Goal: Information Seeking & Learning: Check status

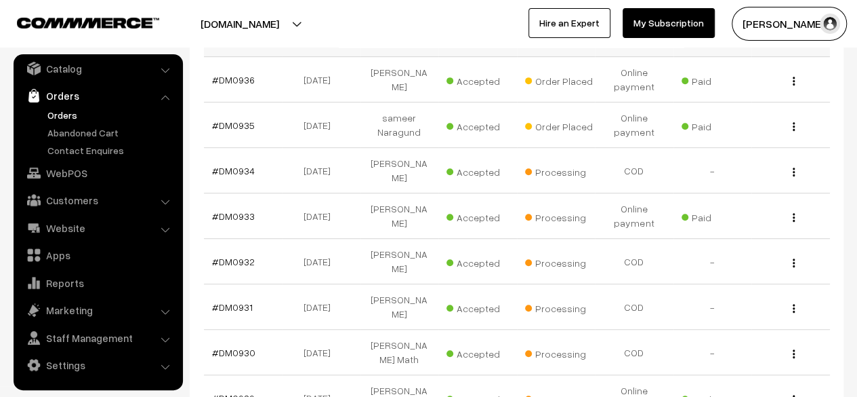
scroll to position [308, 0]
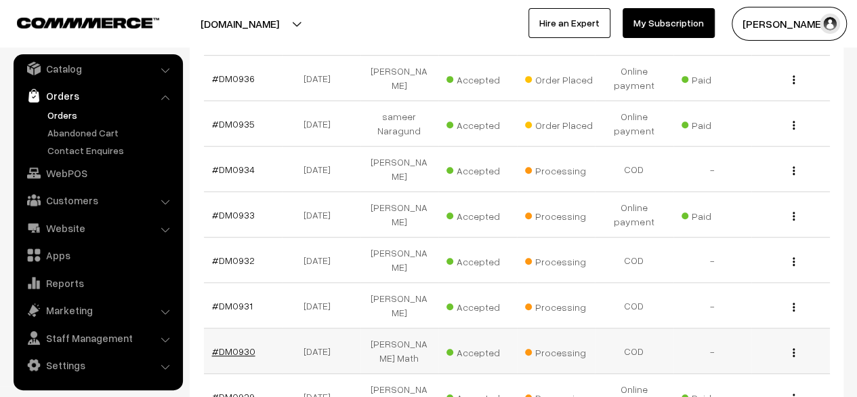
click at [239, 345] on link "#DM0930" at bounding box center [233, 351] width 43 height 12
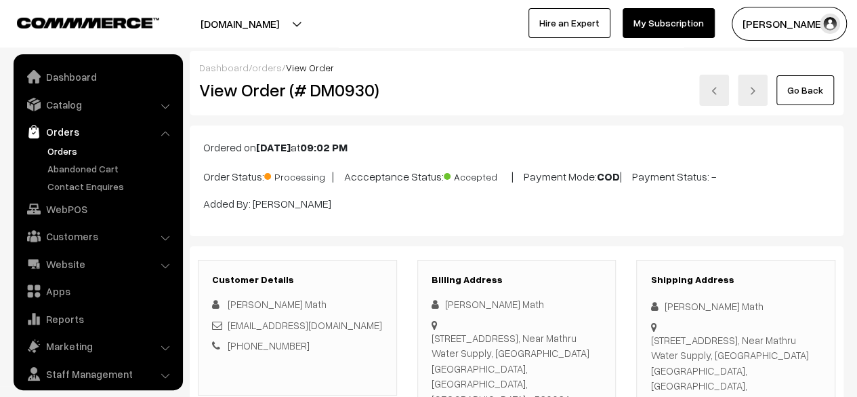
scroll to position [36, 0]
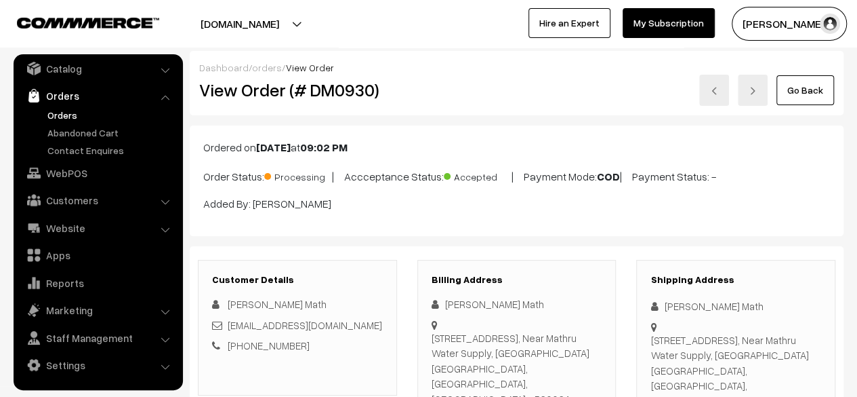
click at [794, 96] on link "Go Back" at bounding box center [806, 90] width 58 height 30
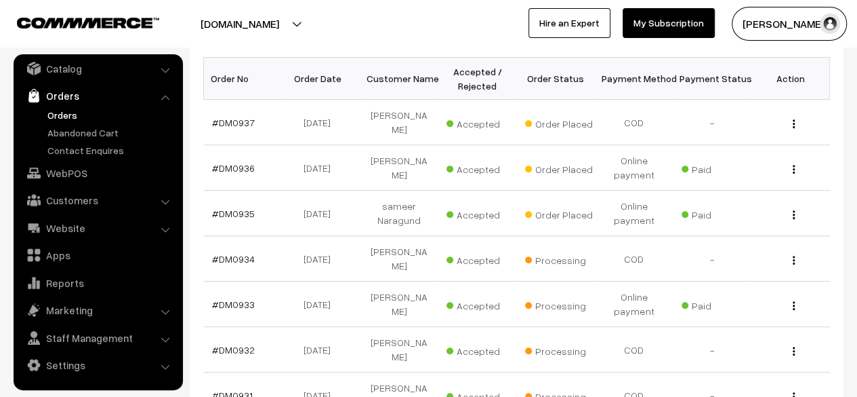
scroll to position [241, 0]
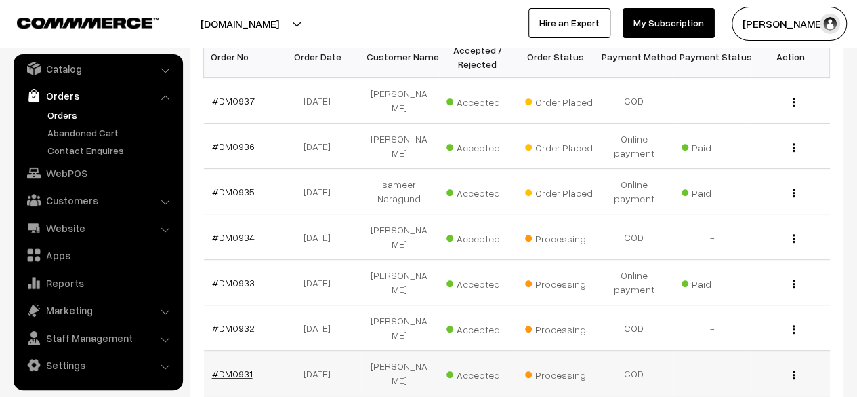
click at [235, 367] on link "#DM0931" at bounding box center [232, 373] width 41 height 12
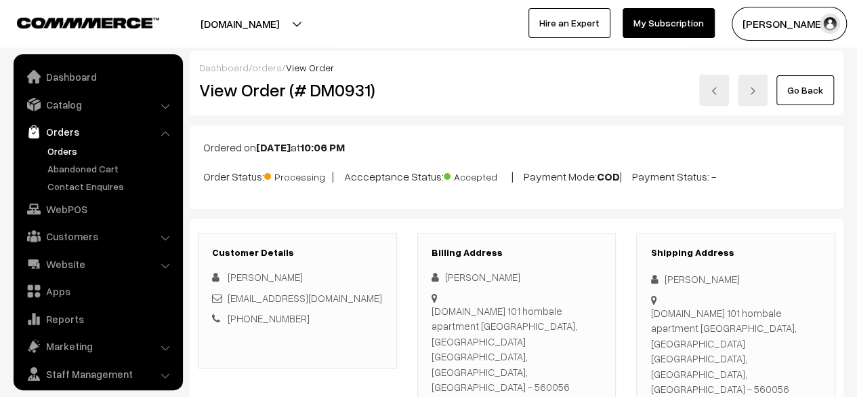
scroll to position [36, 0]
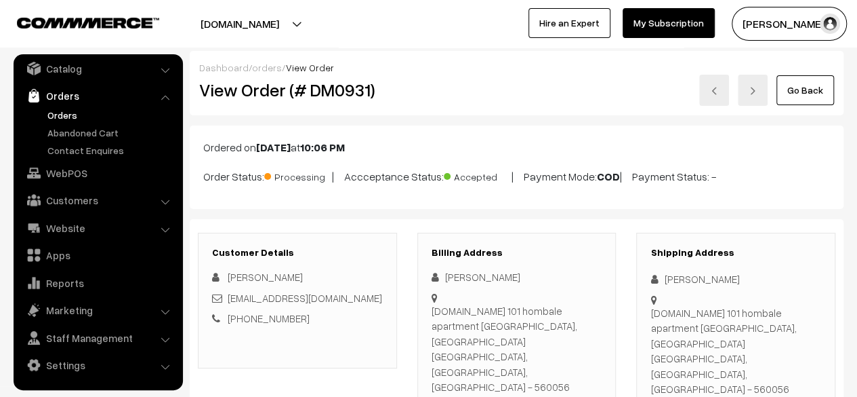
click at [811, 93] on link "Go Back" at bounding box center [806, 90] width 58 height 30
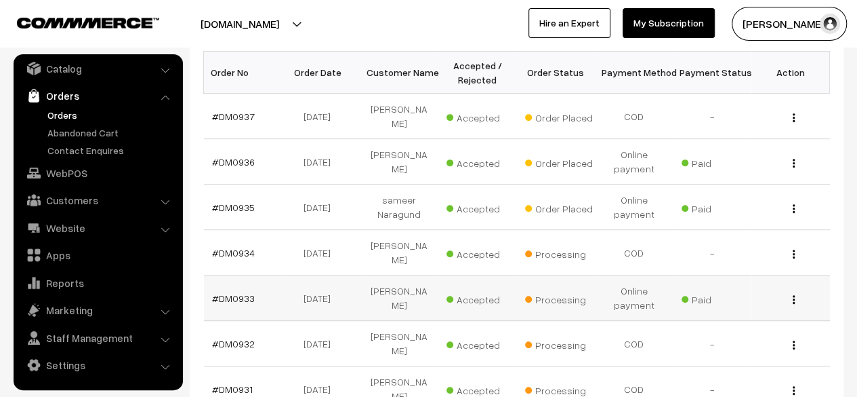
scroll to position [231, 0]
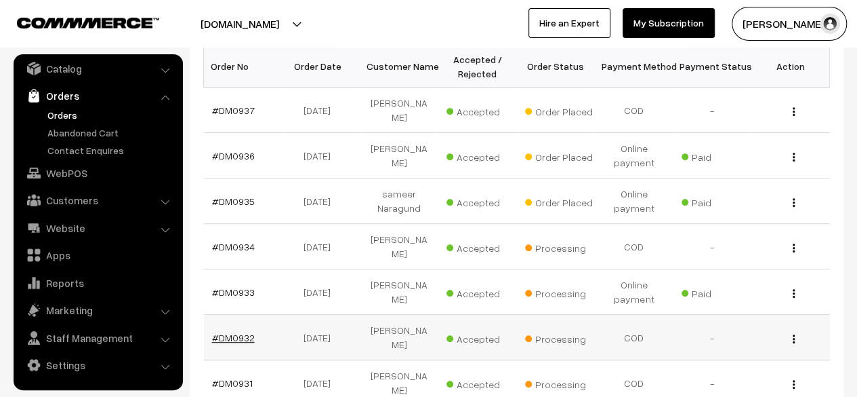
click at [233, 331] on link "#DM0932" at bounding box center [233, 337] width 43 height 12
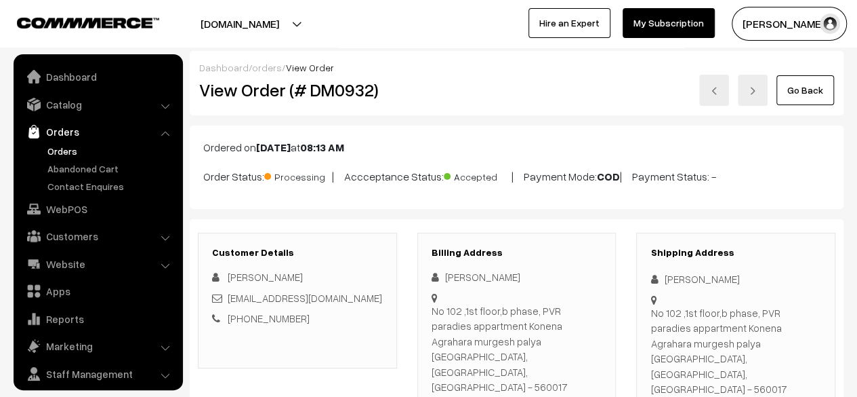
scroll to position [36, 0]
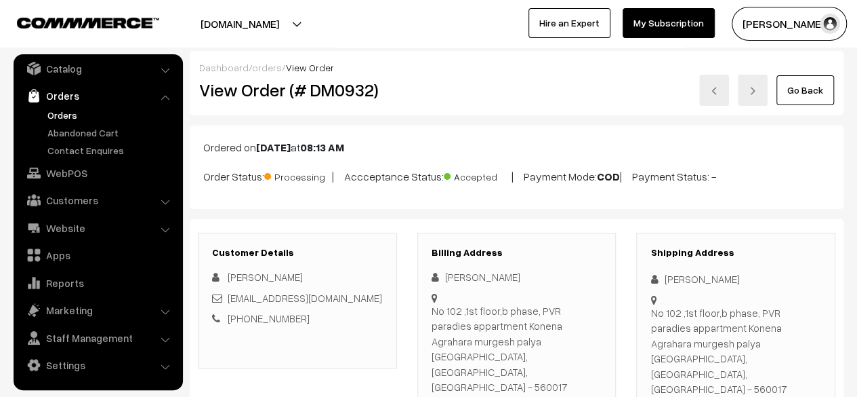
click at [810, 93] on link "Go Back" at bounding box center [806, 90] width 58 height 30
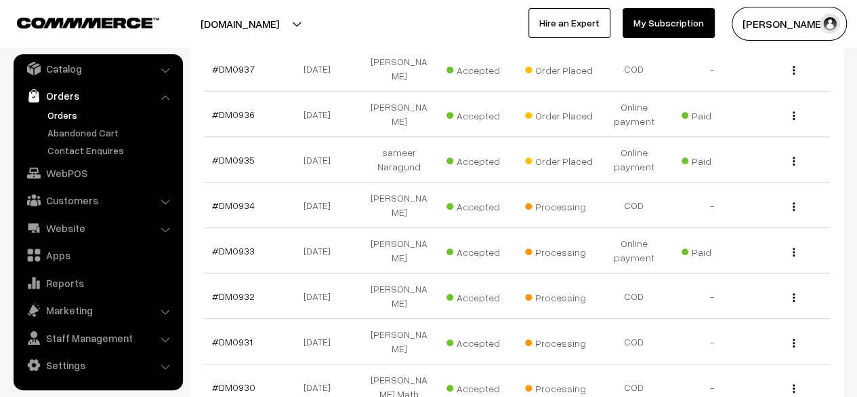
scroll to position [273, 0]
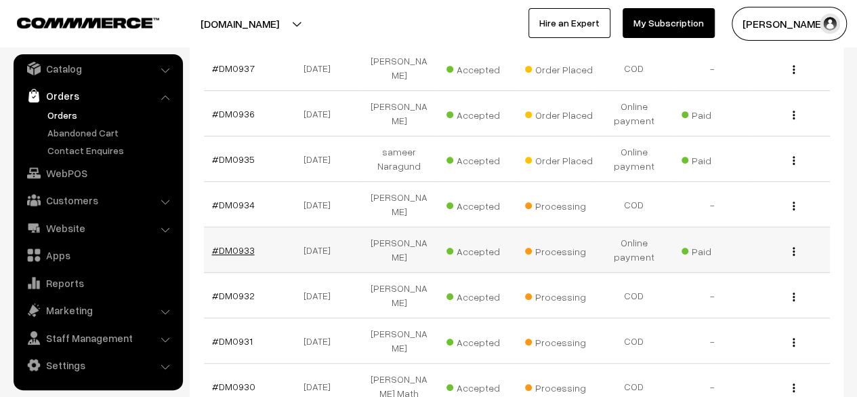
click at [233, 244] on link "#DM0933" at bounding box center [233, 250] width 43 height 12
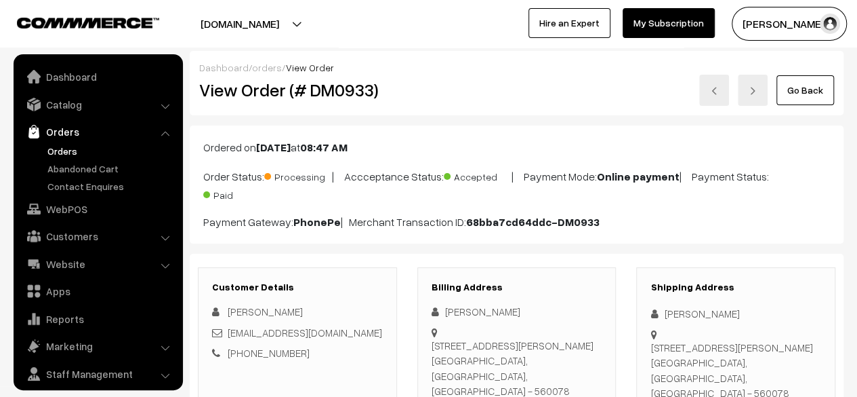
scroll to position [36, 0]
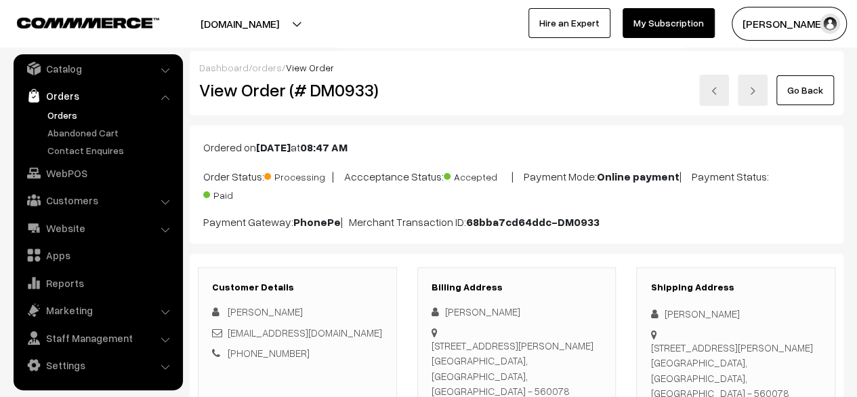
click at [808, 90] on link "Go Back" at bounding box center [806, 90] width 58 height 30
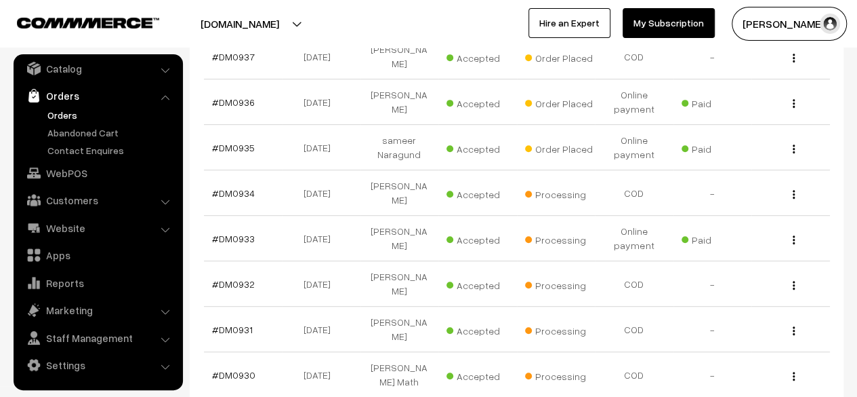
scroll to position [296, 0]
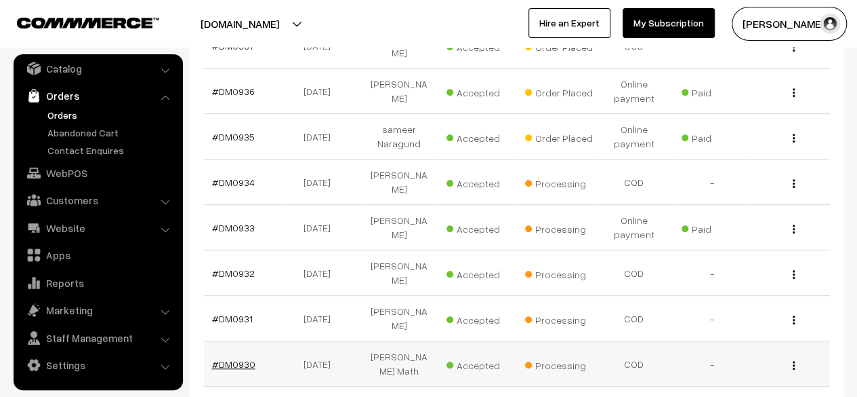
click at [241, 358] on link "#DM0930" at bounding box center [233, 364] width 43 height 12
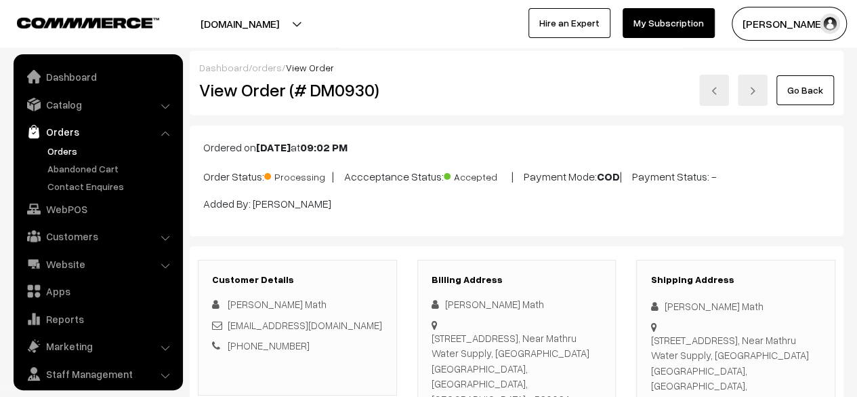
scroll to position [36, 0]
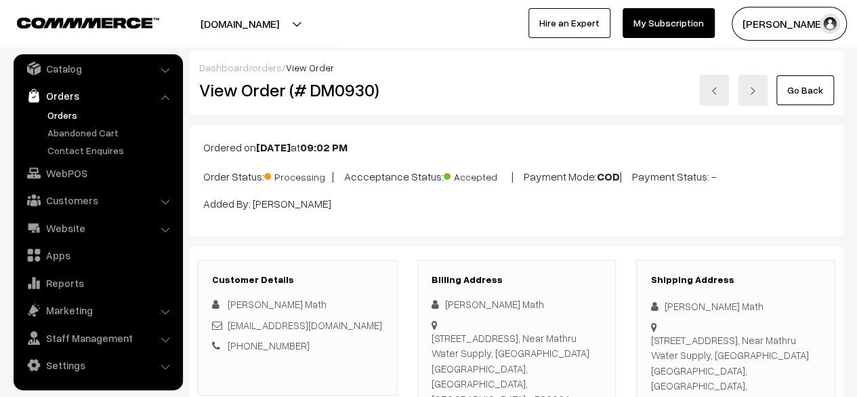
click at [812, 92] on link "Go Back" at bounding box center [806, 90] width 58 height 30
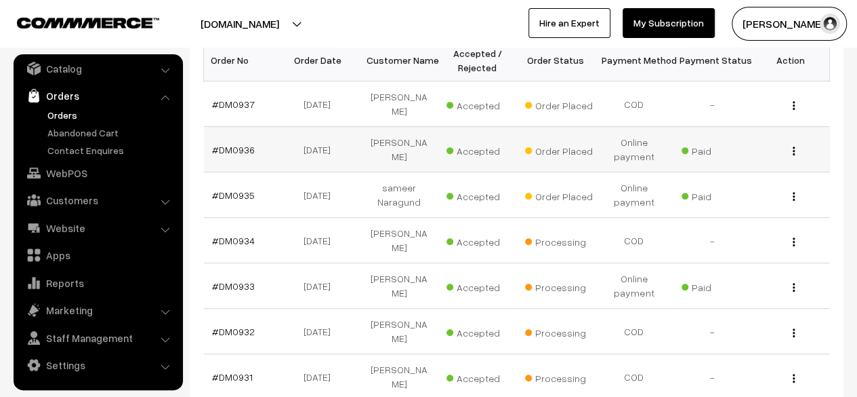
scroll to position [272, 0]
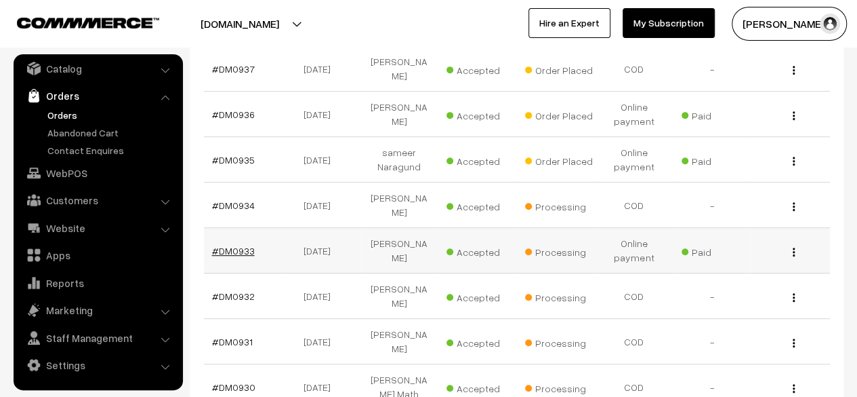
click at [237, 245] on link "#DM0933" at bounding box center [233, 251] width 43 height 12
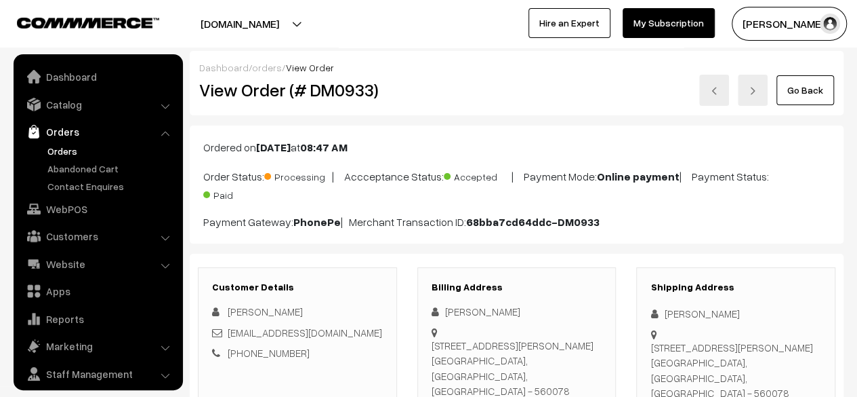
scroll to position [36, 0]
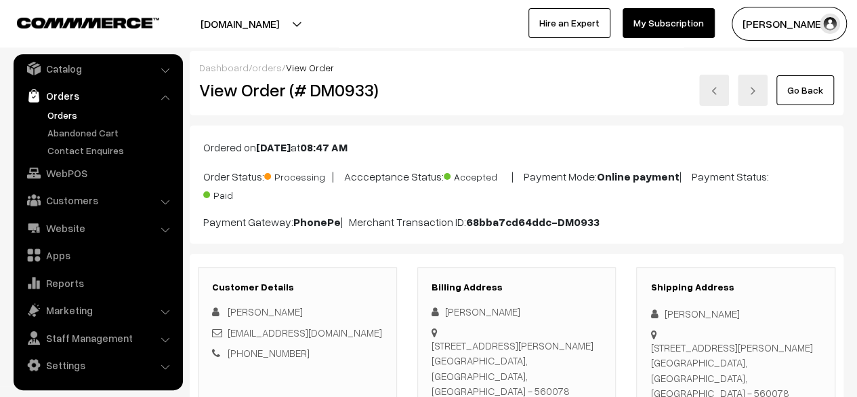
click at [800, 88] on link "Go Back" at bounding box center [806, 90] width 58 height 30
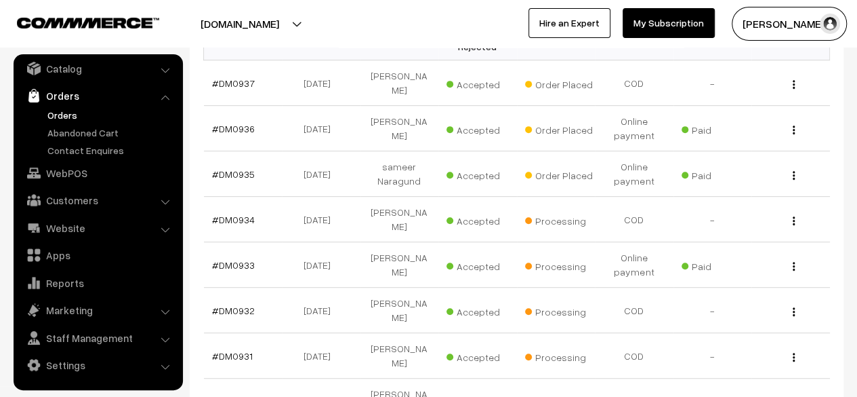
scroll to position [262, 0]
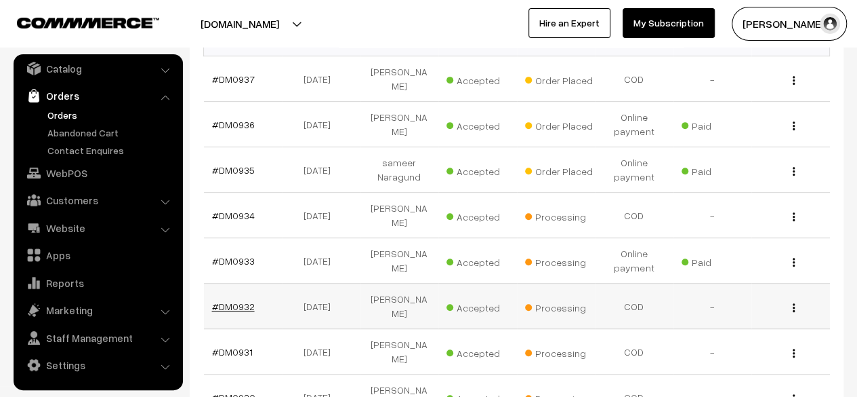
click at [236, 300] on link "#DM0932" at bounding box center [233, 306] width 43 height 12
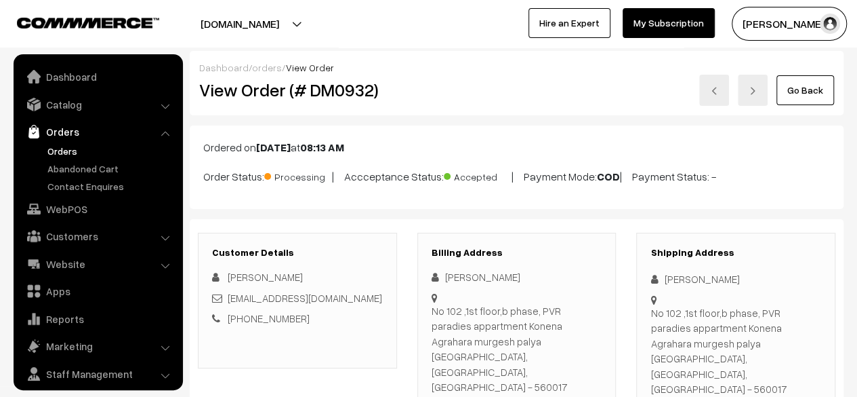
scroll to position [36, 0]
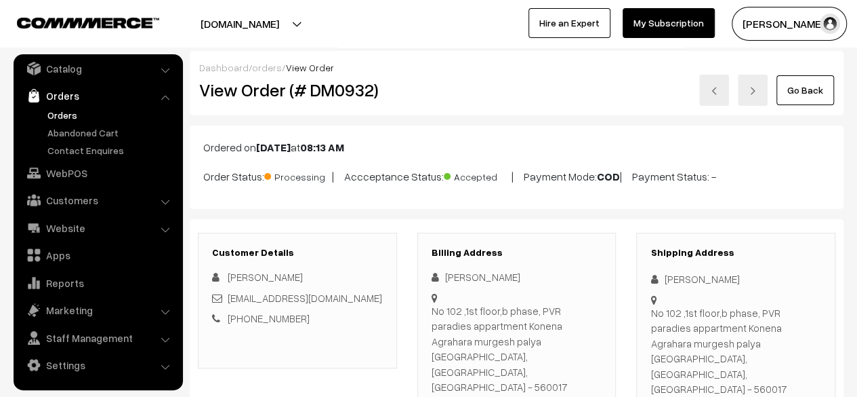
click at [830, 85] on link "Go Back" at bounding box center [806, 90] width 58 height 30
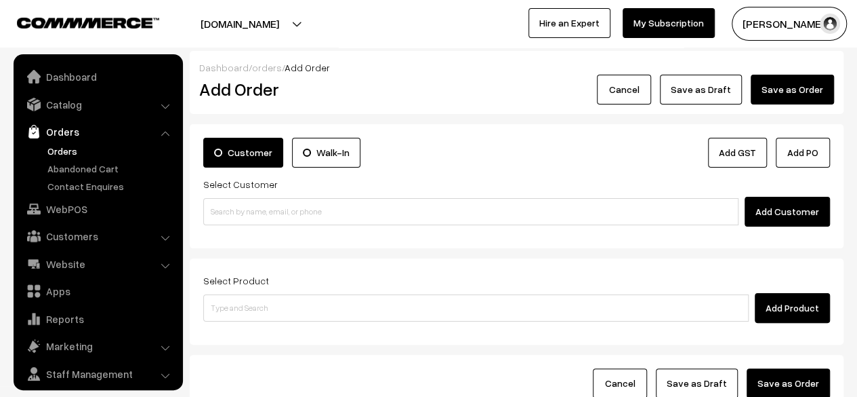
scroll to position [36, 0]
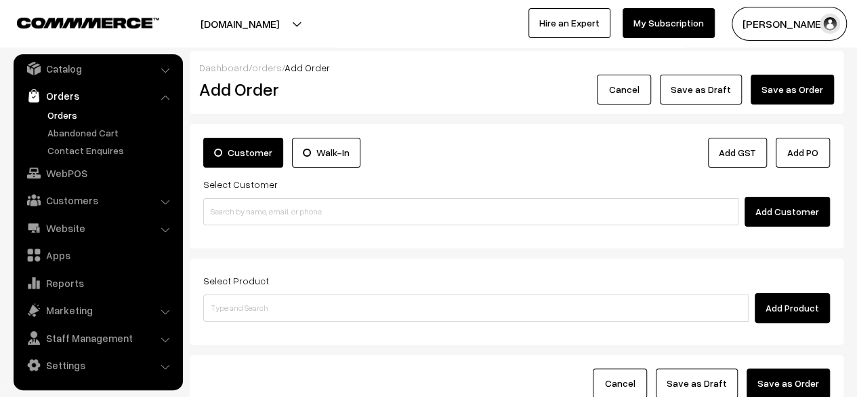
click at [75, 115] on link "Orders" at bounding box center [111, 115] width 134 height 14
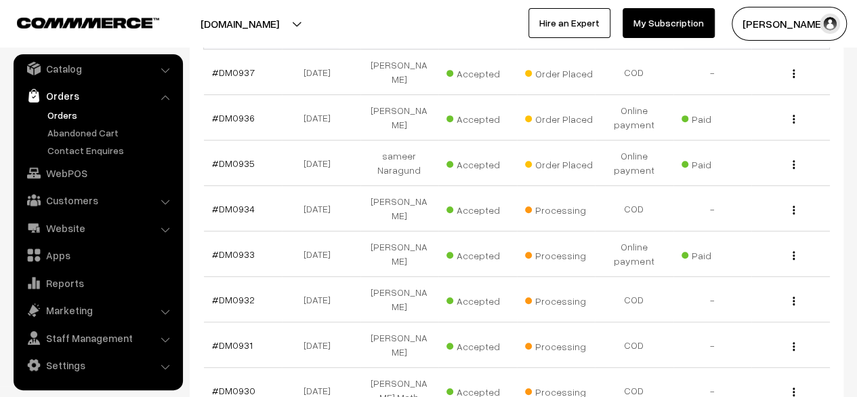
scroll to position [271, 0]
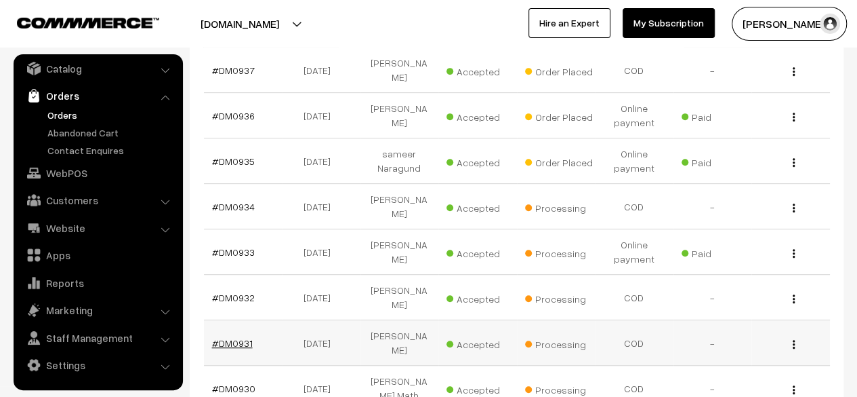
click at [239, 337] on link "#DM0931" at bounding box center [232, 343] width 41 height 12
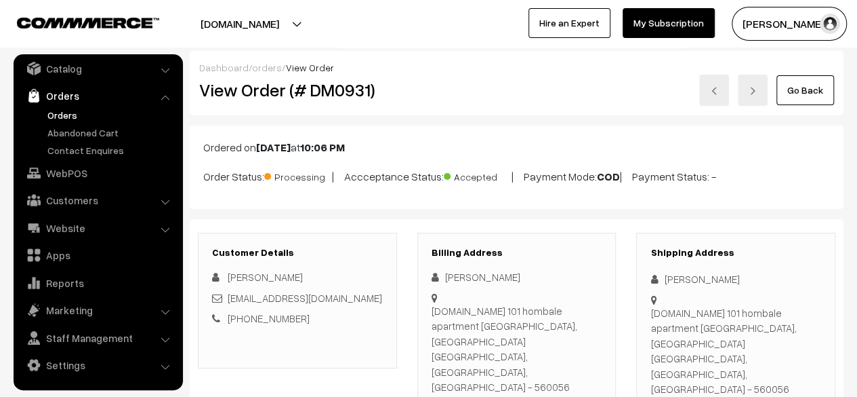
click at [814, 94] on link "Go Back" at bounding box center [806, 90] width 58 height 30
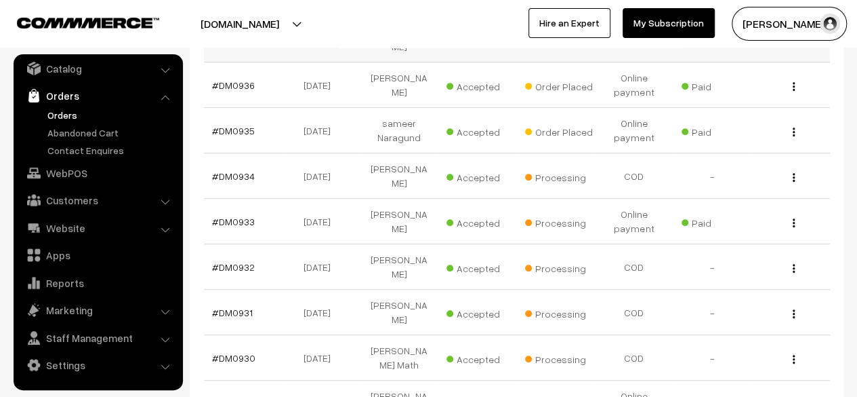
scroll to position [313, 0]
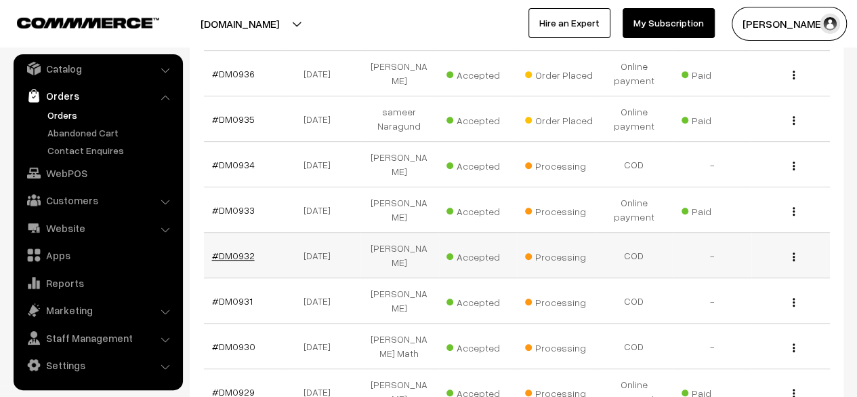
click at [231, 249] on link "#DM0932" at bounding box center [233, 255] width 43 height 12
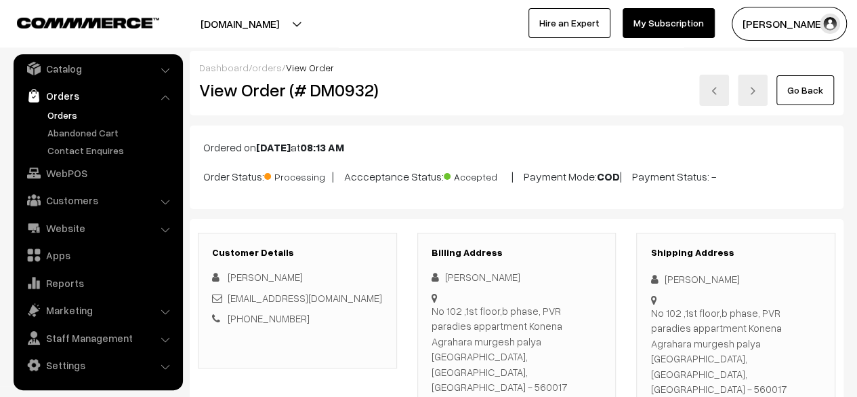
click at [813, 94] on link "Go Back" at bounding box center [806, 90] width 58 height 30
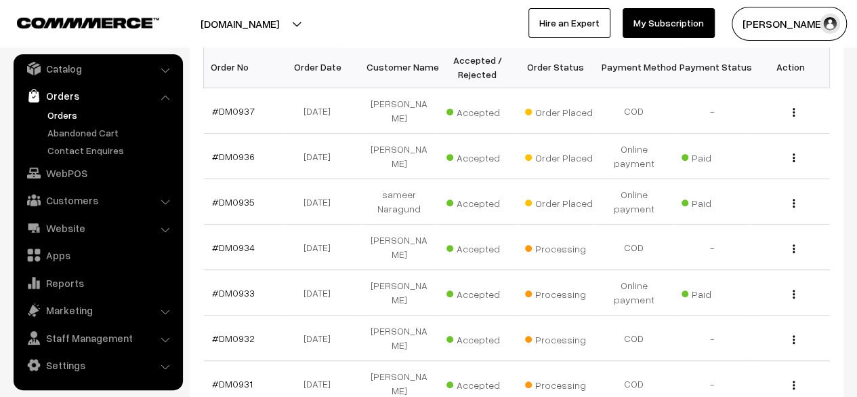
scroll to position [231, 0]
click at [237, 377] on link "#DM0931" at bounding box center [232, 383] width 41 height 12
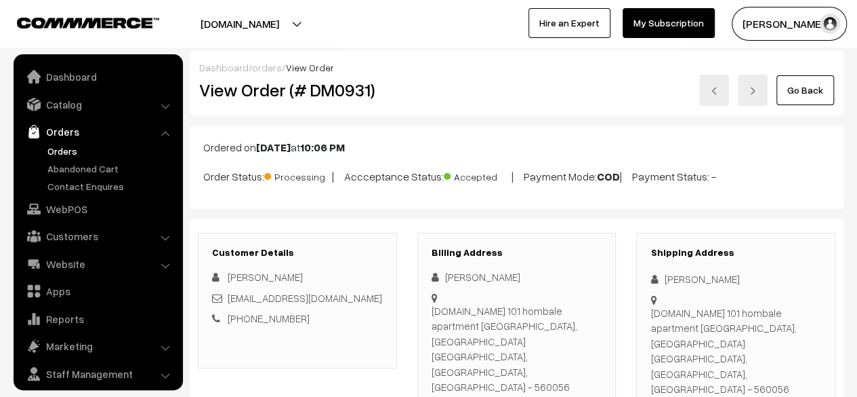
scroll to position [36, 0]
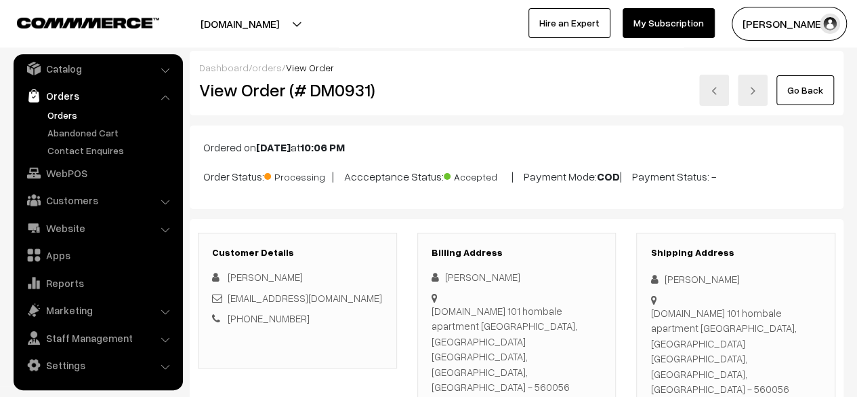
click at [820, 86] on link "Go Back" at bounding box center [806, 90] width 58 height 30
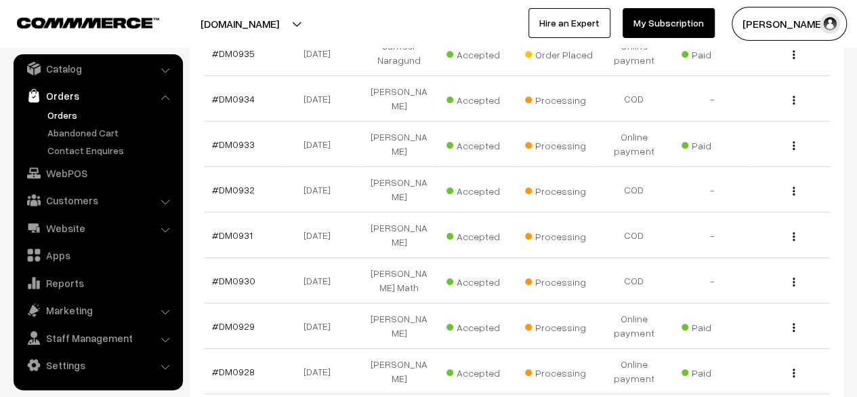
scroll to position [380, 0]
click at [237, 138] on link "#DM0933" at bounding box center [233, 144] width 43 height 12
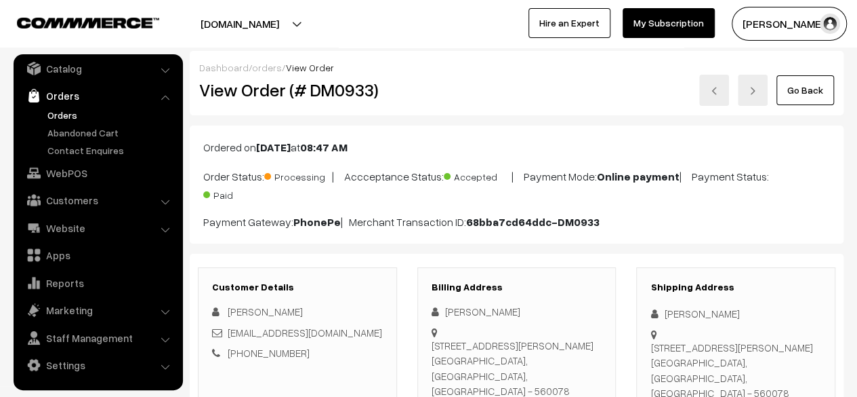
click at [807, 98] on link "Go Back" at bounding box center [806, 90] width 58 height 30
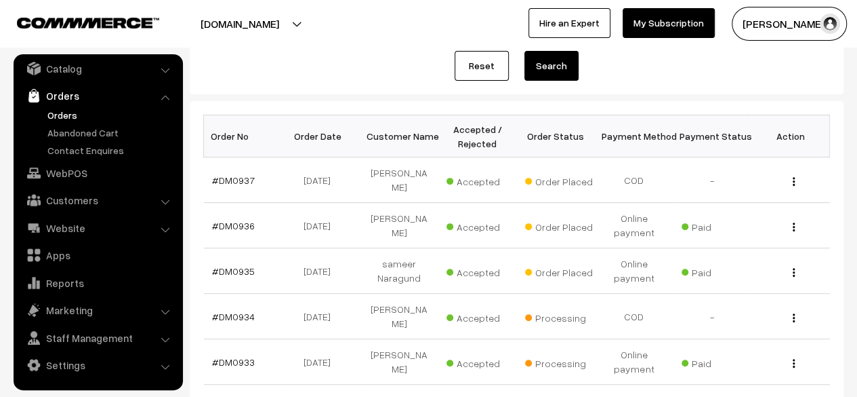
scroll to position [165, 0]
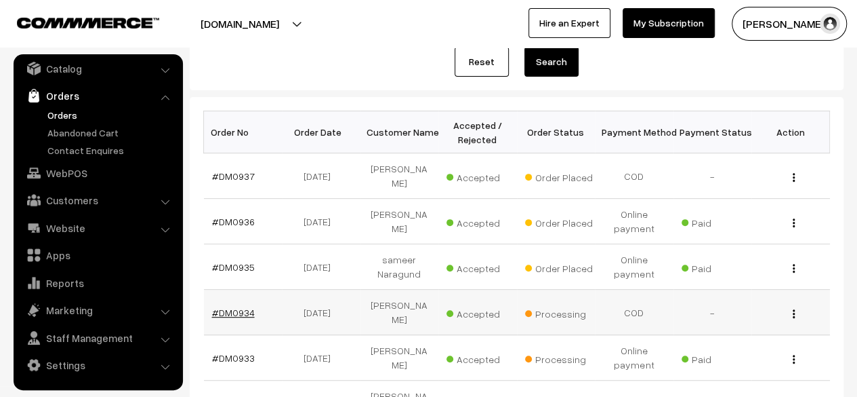
click at [233, 306] on link "#DM0934" at bounding box center [233, 312] width 43 height 12
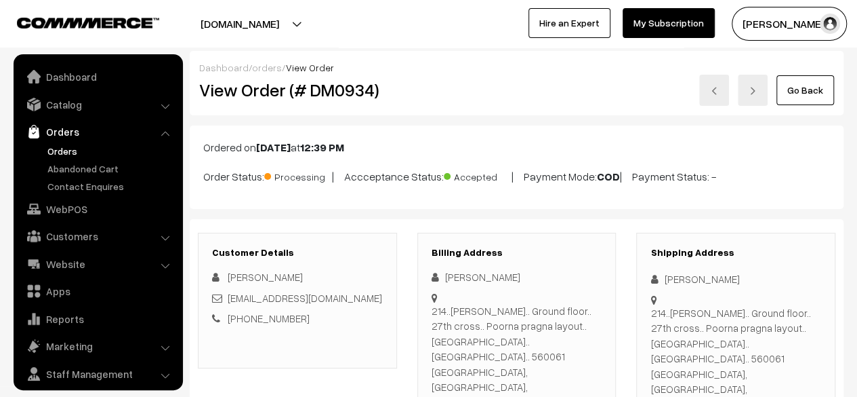
scroll to position [36, 0]
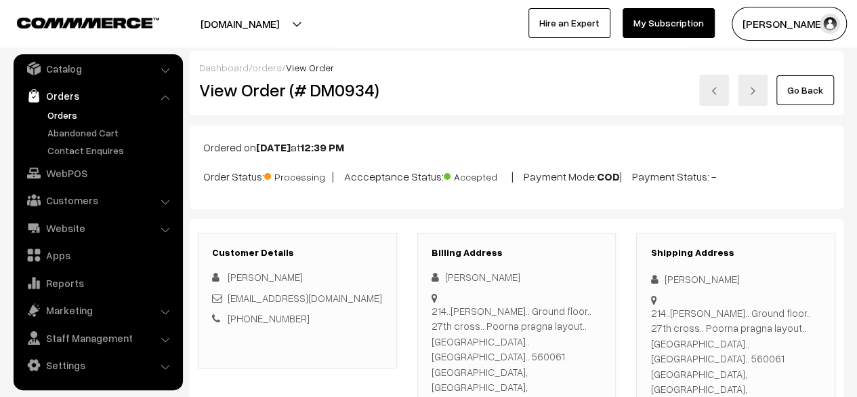
click at [360, 277] on div "[PERSON_NAME]" at bounding box center [297, 277] width 171 height 16
click at [807, 96] on link "Go Back" at bounding box center [806, 90] width 58 height 30
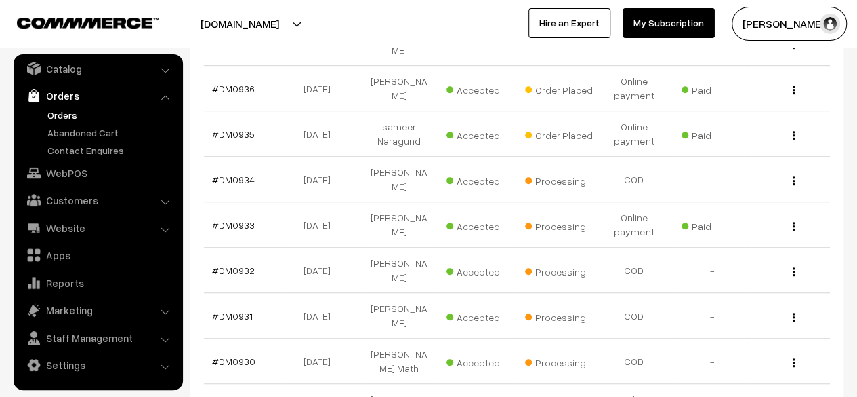
scroll to position [350, 0]
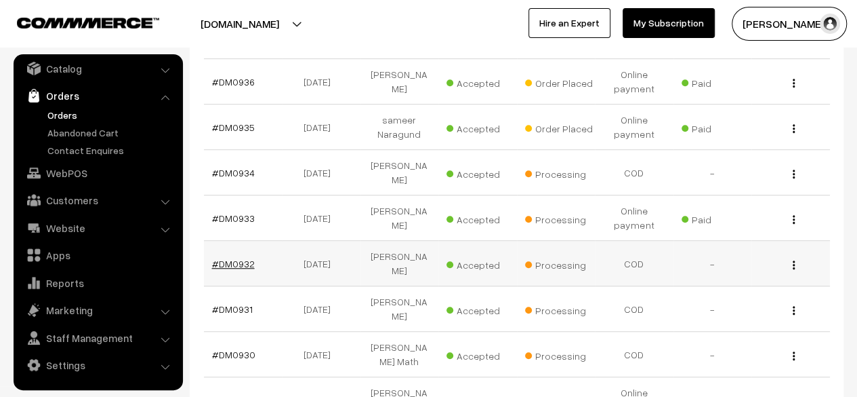
click at [241, 258] on link "#DM0932" at bounding box center [233, 264] width 43 height 12
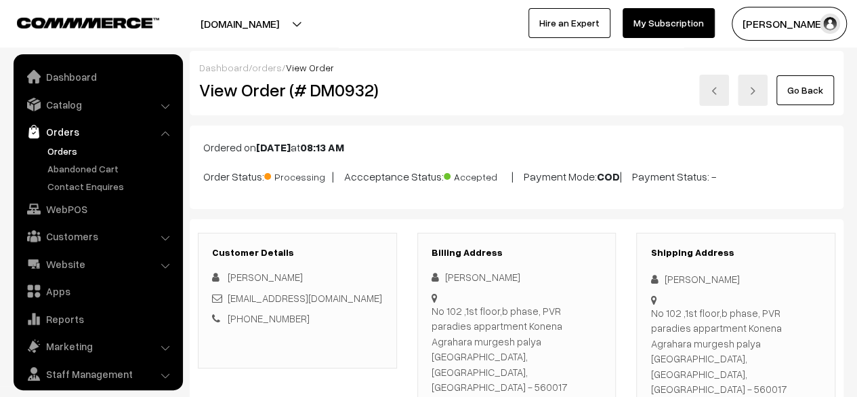
scroll to position [36, 0]
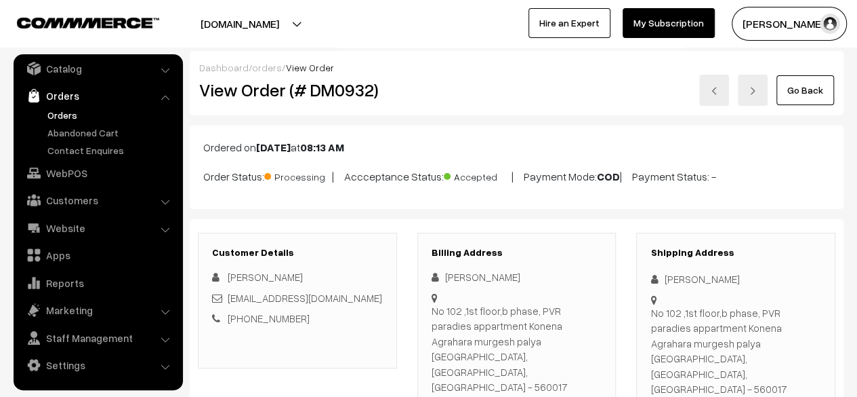
click at [816, 85] on link "Go Back" at bounding box center [806, 90] width 58 height 30
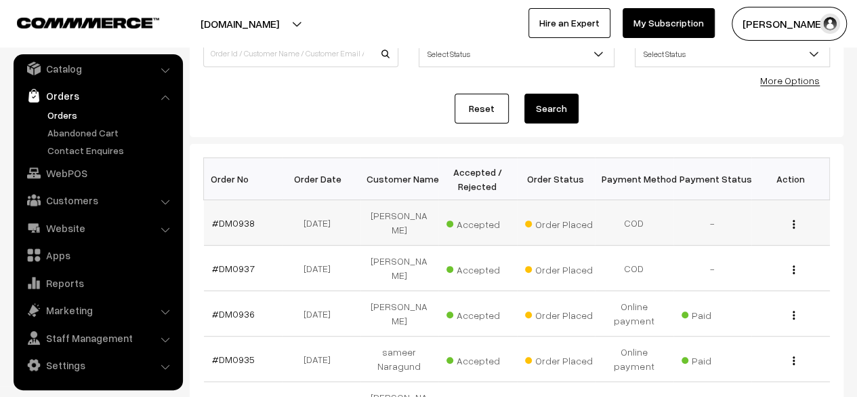
scroll to position [119, 0]
click at [237, 216] on link "#DM0938" at bounding box center [233, 222] width 43 height 12
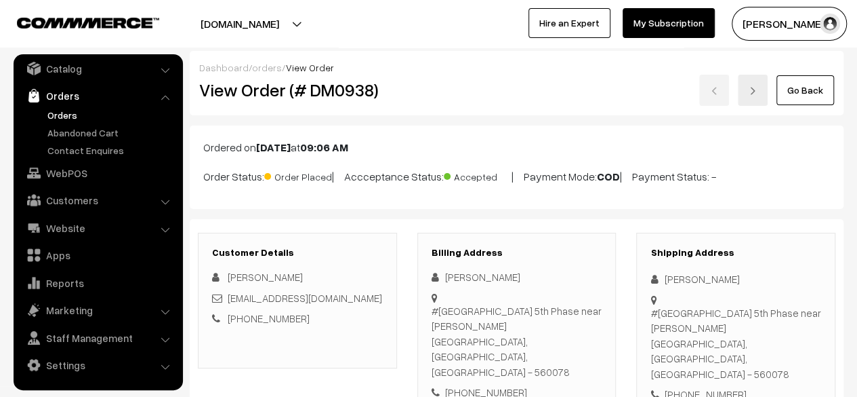
click at [809, 94] on link "Go Back" at bounding box center [806, 90] width 58 height 30
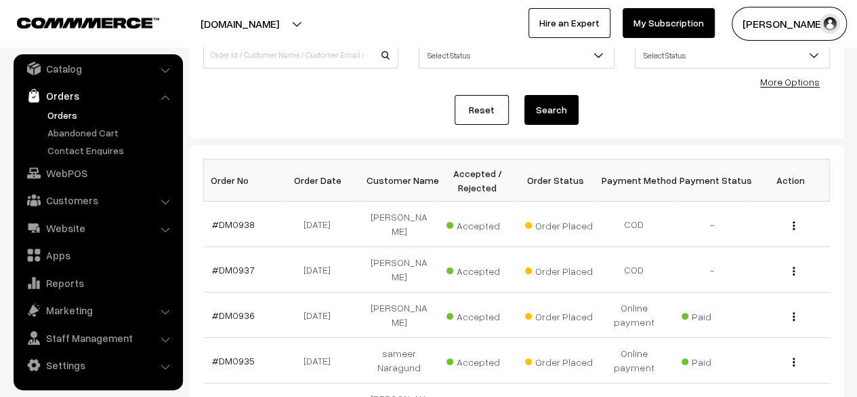
scroll to position [124, 0]
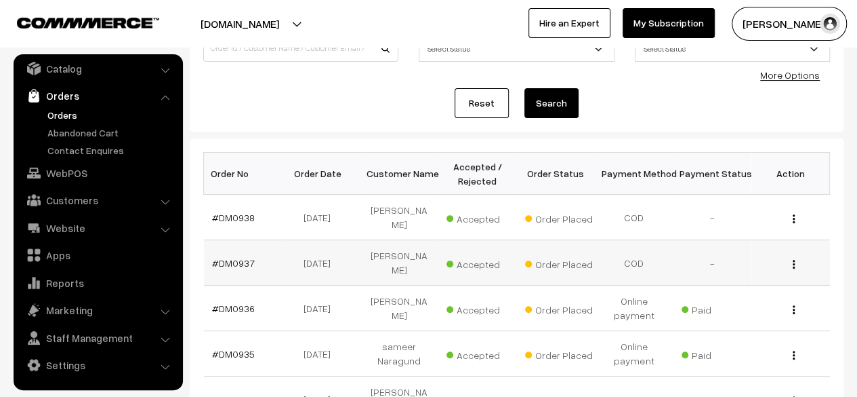
click at [239, 251] on td "#DM0937" at bounding box center [243, 262] width 79 height 45
click at [239, 257] on link "#DM0937" at bounding box center [233, 263] width 43 height 12
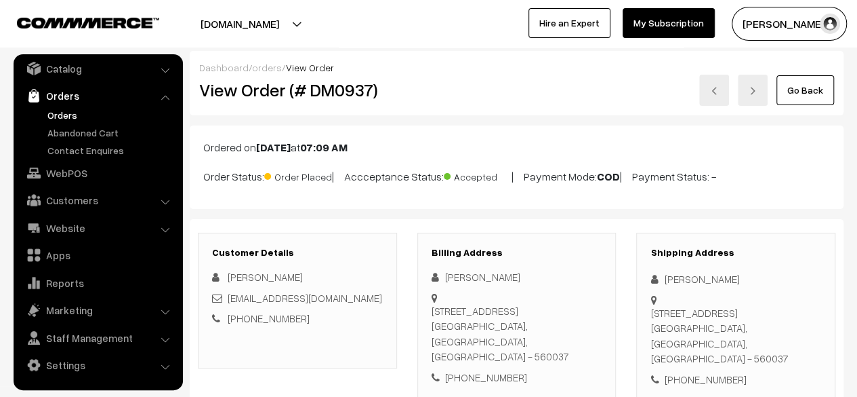
click at [809, 91] on link "Go Back" at bounding box center [806, 90] width 58 height 30
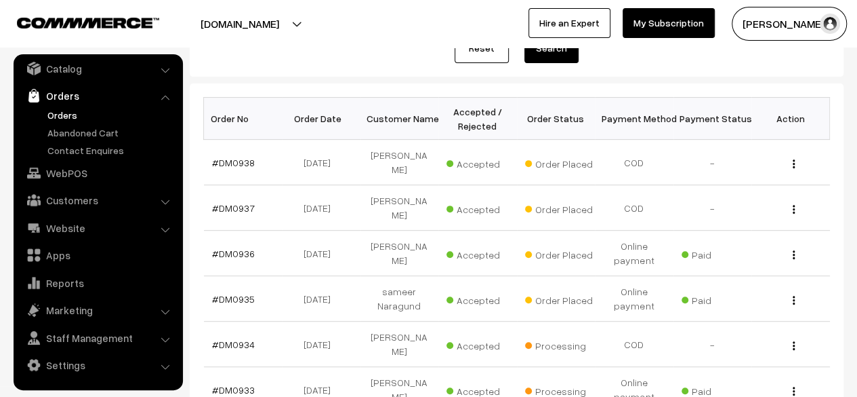
scroll to position [182, 0]
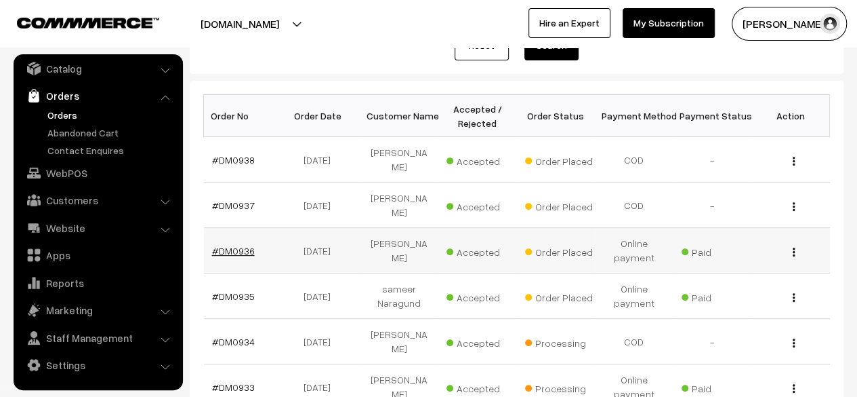
click at [232, 245] on link "#DM0936" at bounding box center [233, 251] width 43 height 12
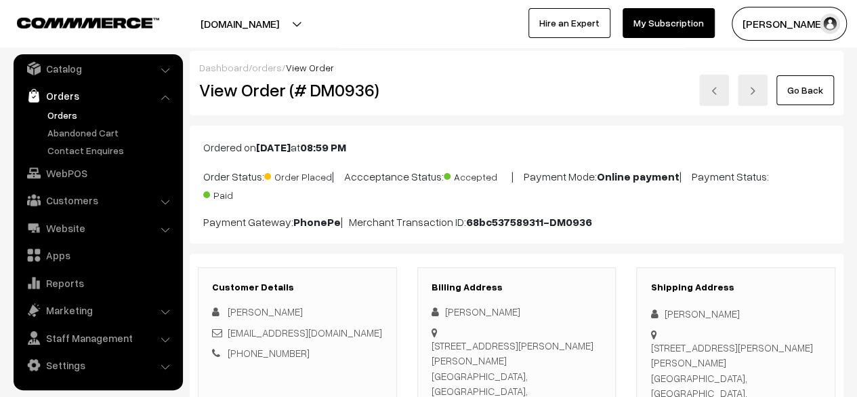
click at [808, 100] on link "Go Back" at bounding box center [806, 90] width 58 height 30
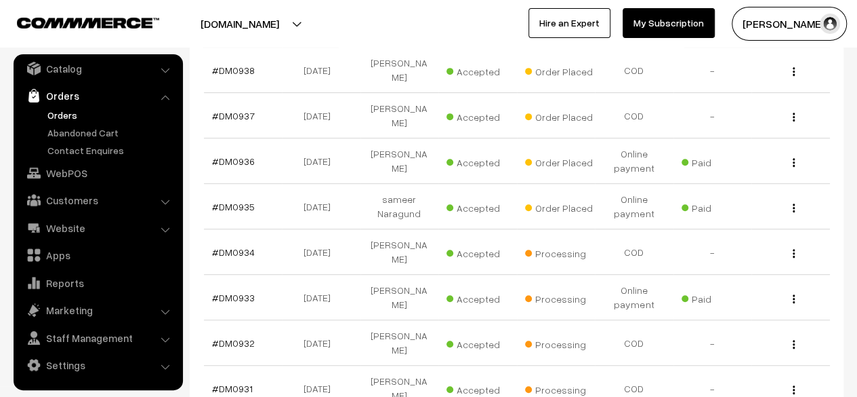
scroll to position [272, 0]
click at [236, 188] on td "#DM0935" at bounding box center [243, 205] width 79 height 45
click at [245, 200] on link "#DM0935" at bounding box center [233, 206] width 43 height 12
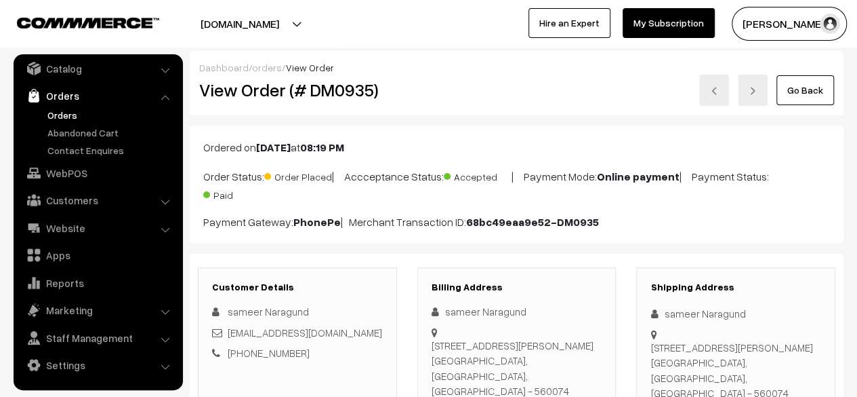
click at [818, 93] on link "Go Back" at bounding box center [806, 90] width 58 height 30
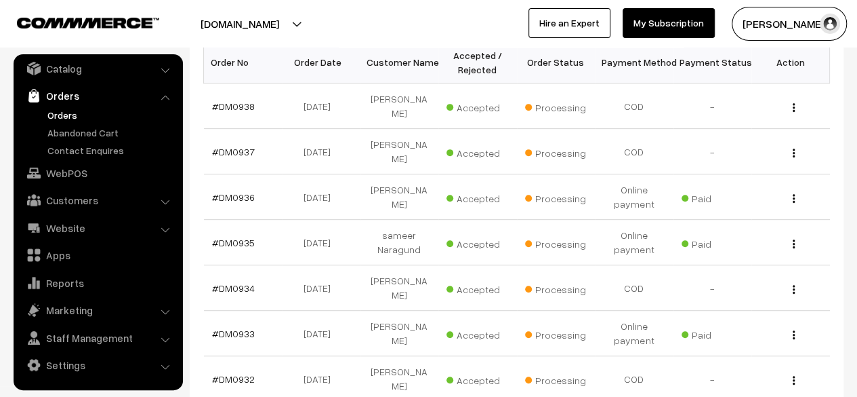
scroll to position [236, 0]
click at [233, 281] on link "#DM0934" at bounding box center [233, 287] width 43 height 12
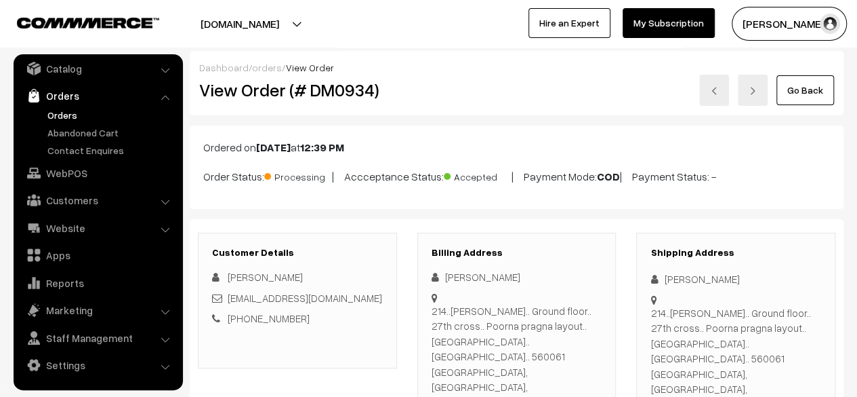
click at [803, 94] on link "Go Back" at bounding box center [806, 90] width 58 height 30
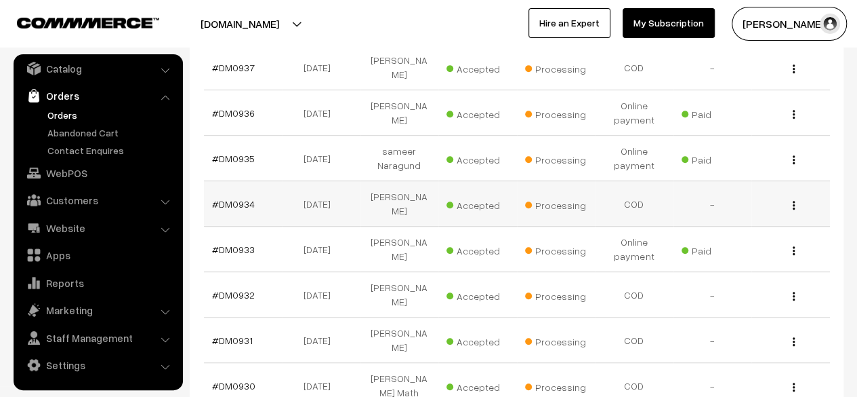
scroll to position [321, 0]
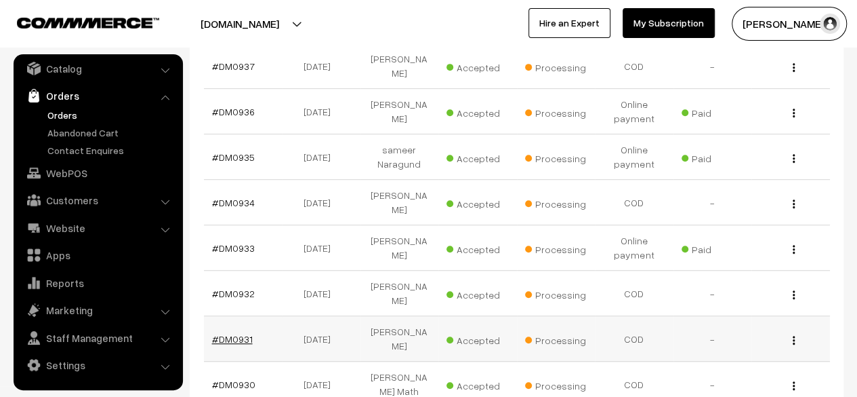
click at [237, 333] on link "#DM0931" at bounding box center [232, 339] width 41 height 12
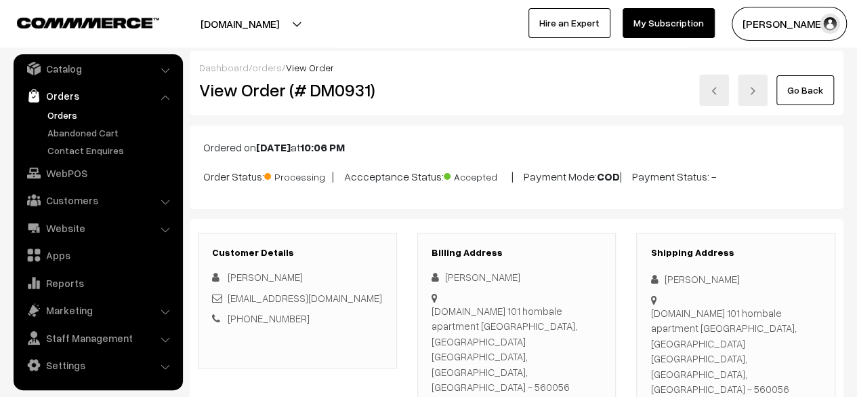
click at [811, 83] on link "Go Back" at bounding box center [806, 90] width 58 height 30
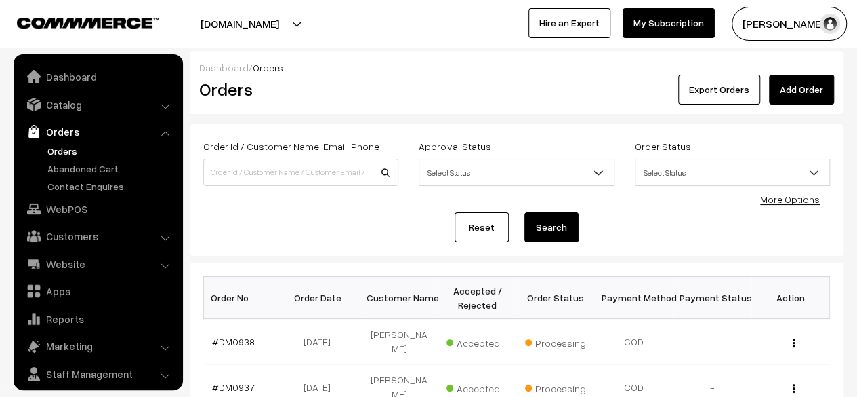
scroll to position [36, 0]
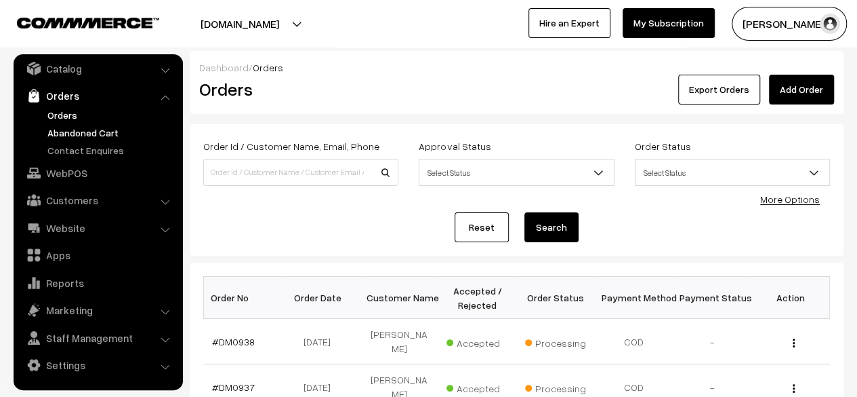
click at [106, 129] on link "Abandoned Cart" at bounding box center [111, 132] width 134 height 14
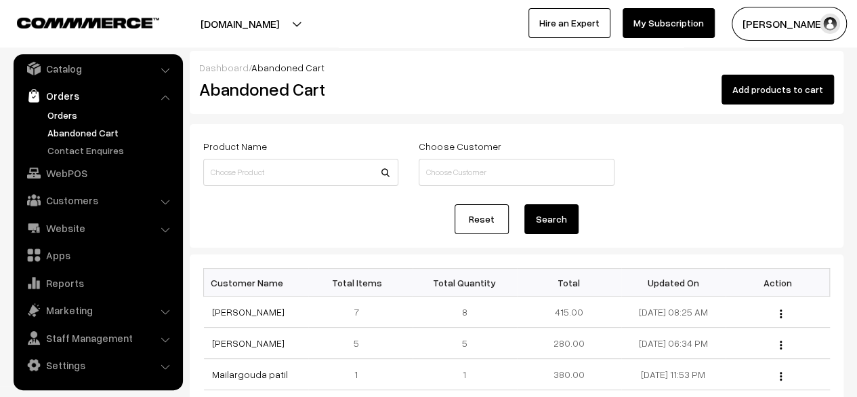
click at [70, 116] on link "Orders" at bounding box center [111, 115] width 134 height 14
